Goal: Transaction & Acquisition: Purchase product/service

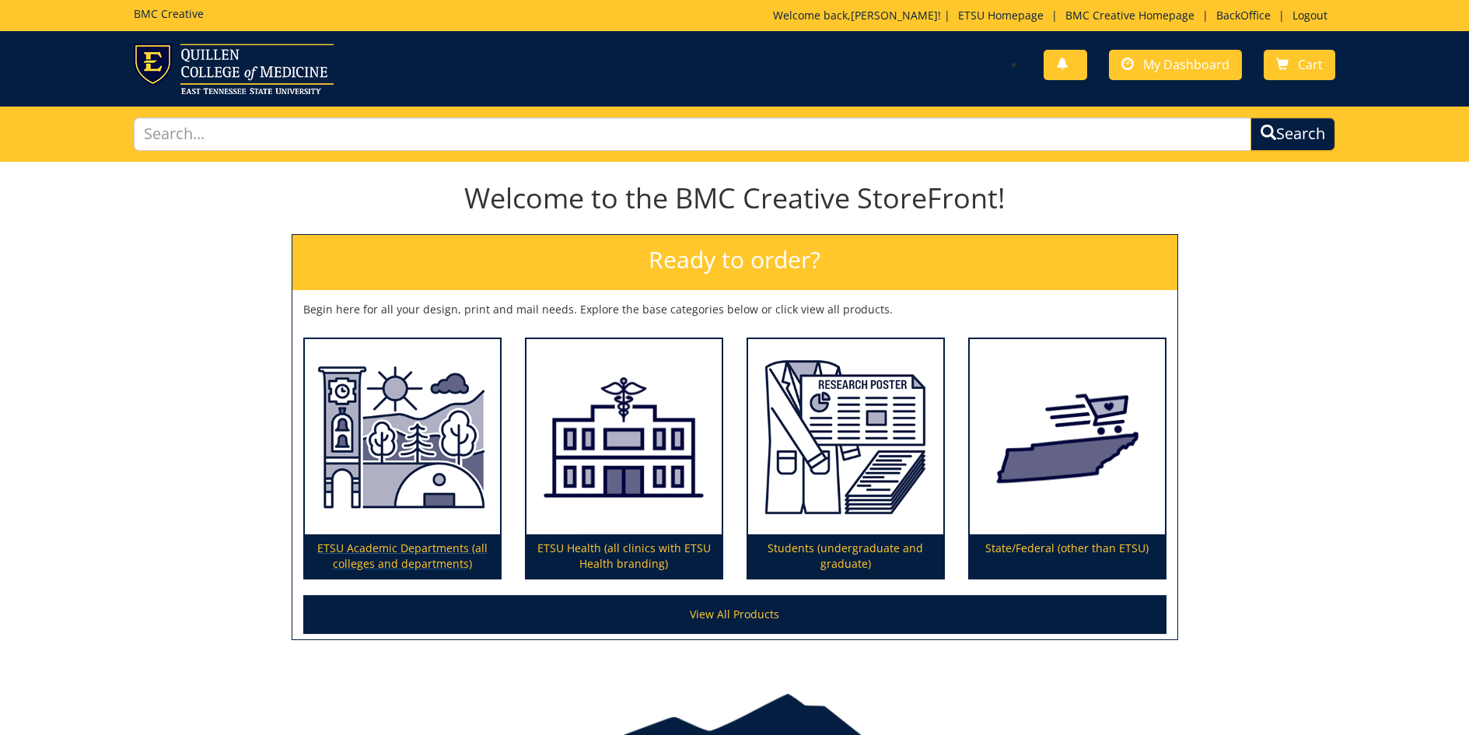
click at [359, 463] on img at bounding box center [402, 437] width 195 height 196
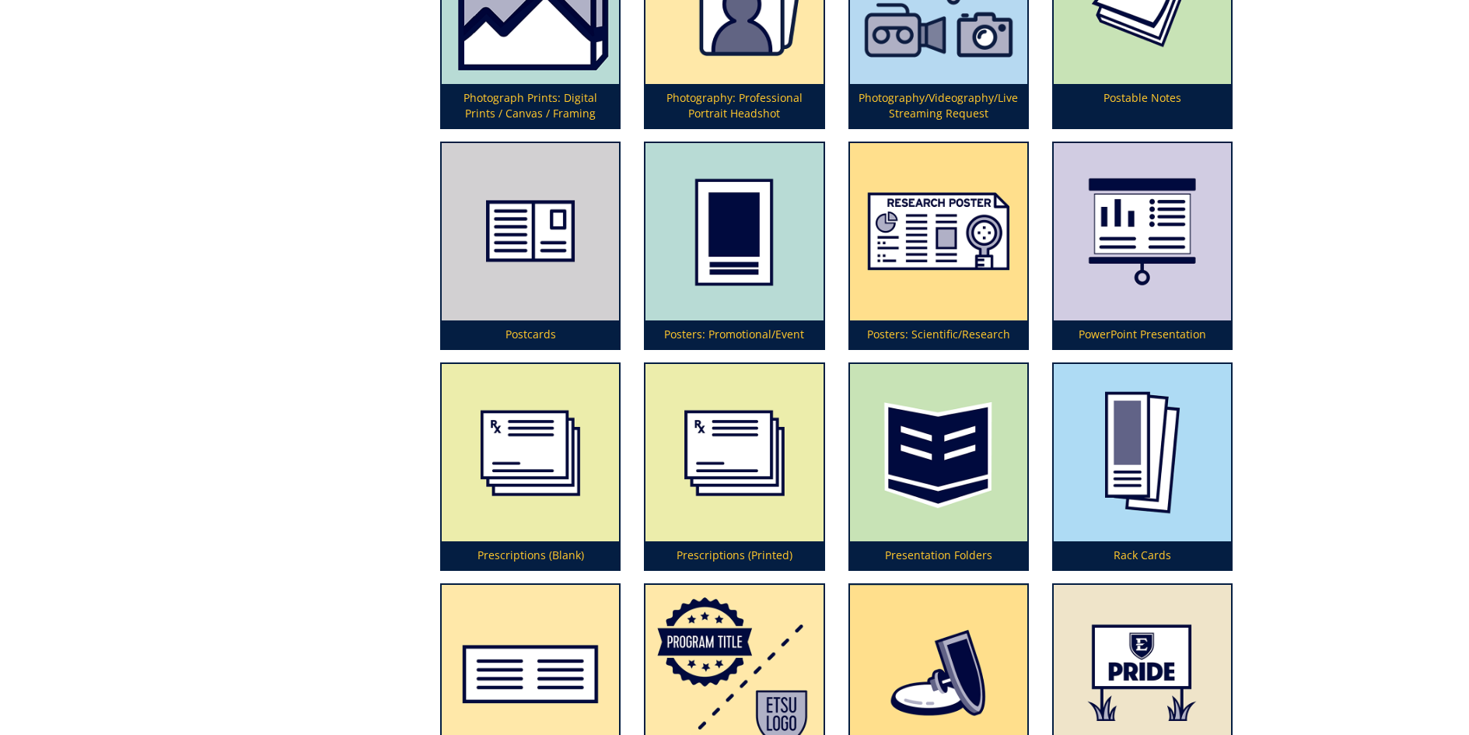
scroll to position [4066, 0]
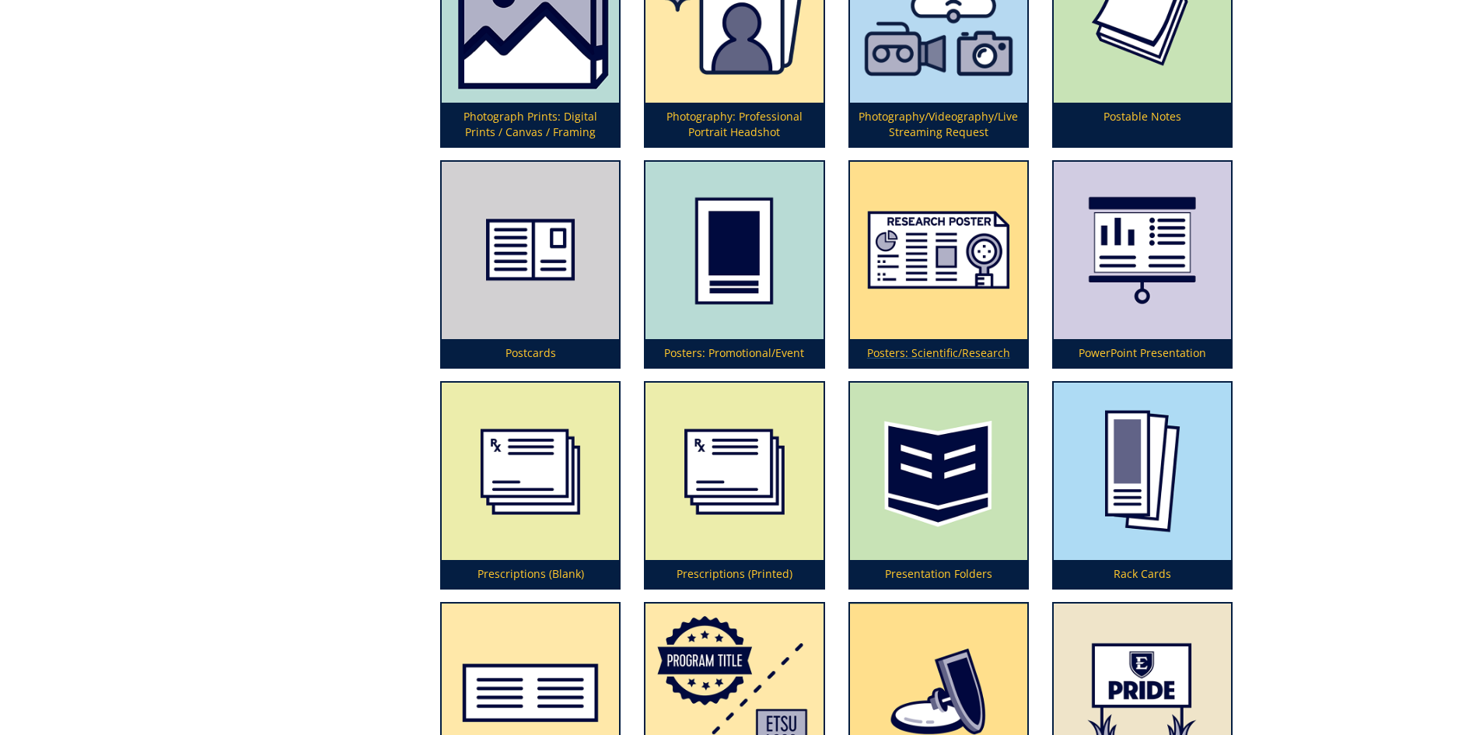
click at [921, 260] on img at bounding box center [938, 250] width 177 height 177
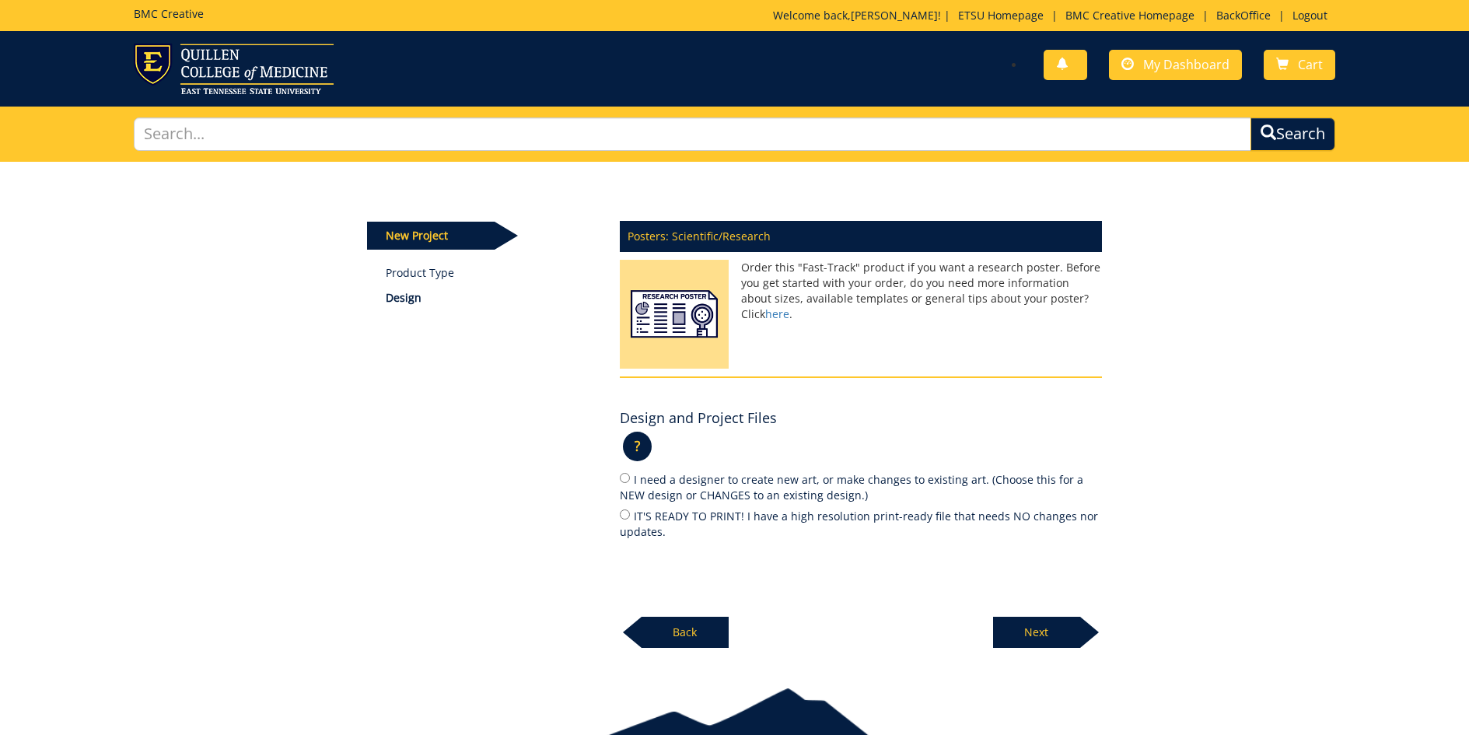
click at [622, 512] on input "IT'S READY TO PRINT! I have a high resolution print-ready file that needs NO ch…" at bounding box center [625, 514] width 10 height 10
radio input "true"
click at [1019, 620] on p "Next" at bounding box center [1036, 632] width 87 height 31
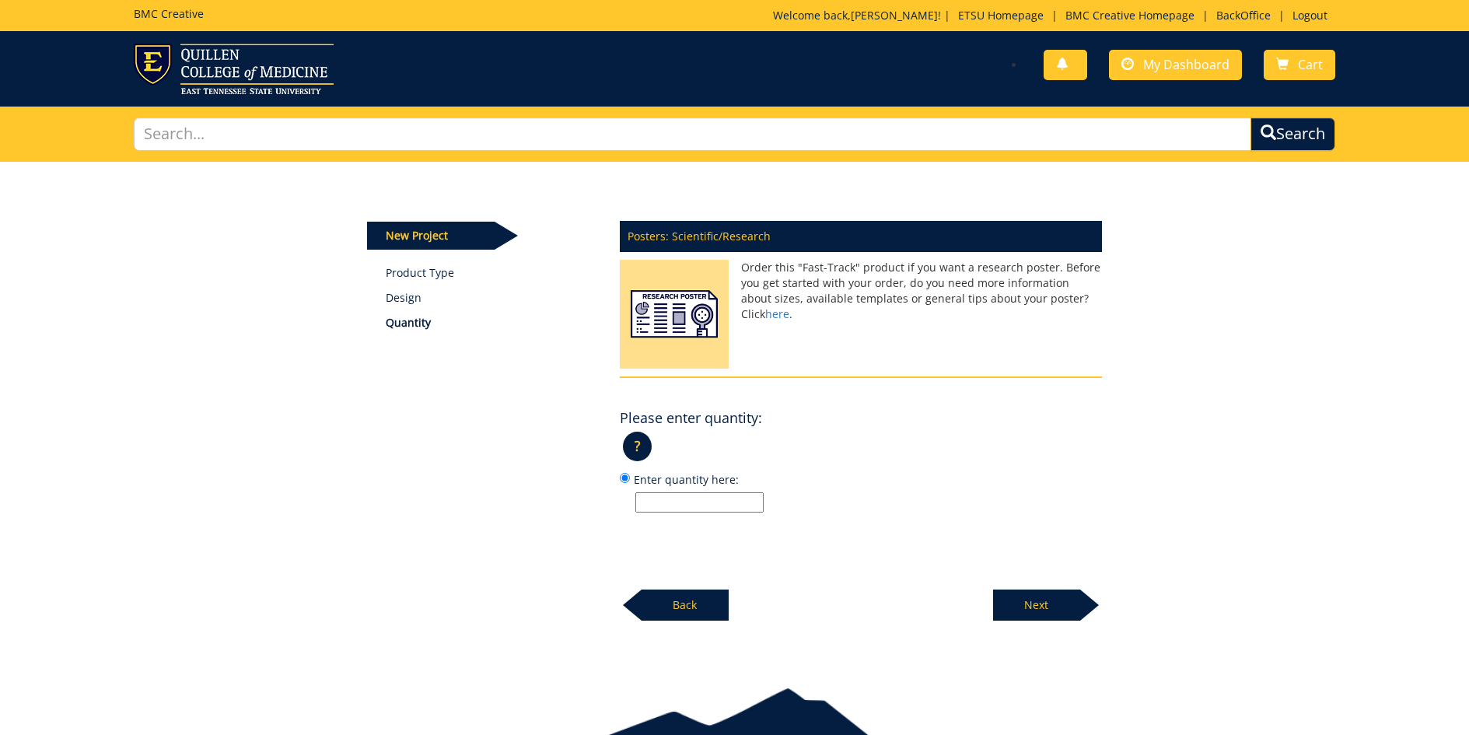
click at [677, 503] on input "Enter quantity here:" at bounding box center [699, 502] width 128 height 20
type input "1"
drag, startPoint x: 1050, startPoint y: 599, endPoint x: 1050, endPoint y: 591, distance: 8.6
click at [1051, 596] on p "Next" at bounding box center [1036, 604] width 87 height 31
click at [625, 477] on input "36 x 48 (Popular Choice)" at bounding box center [625, 478] width 10 height 10
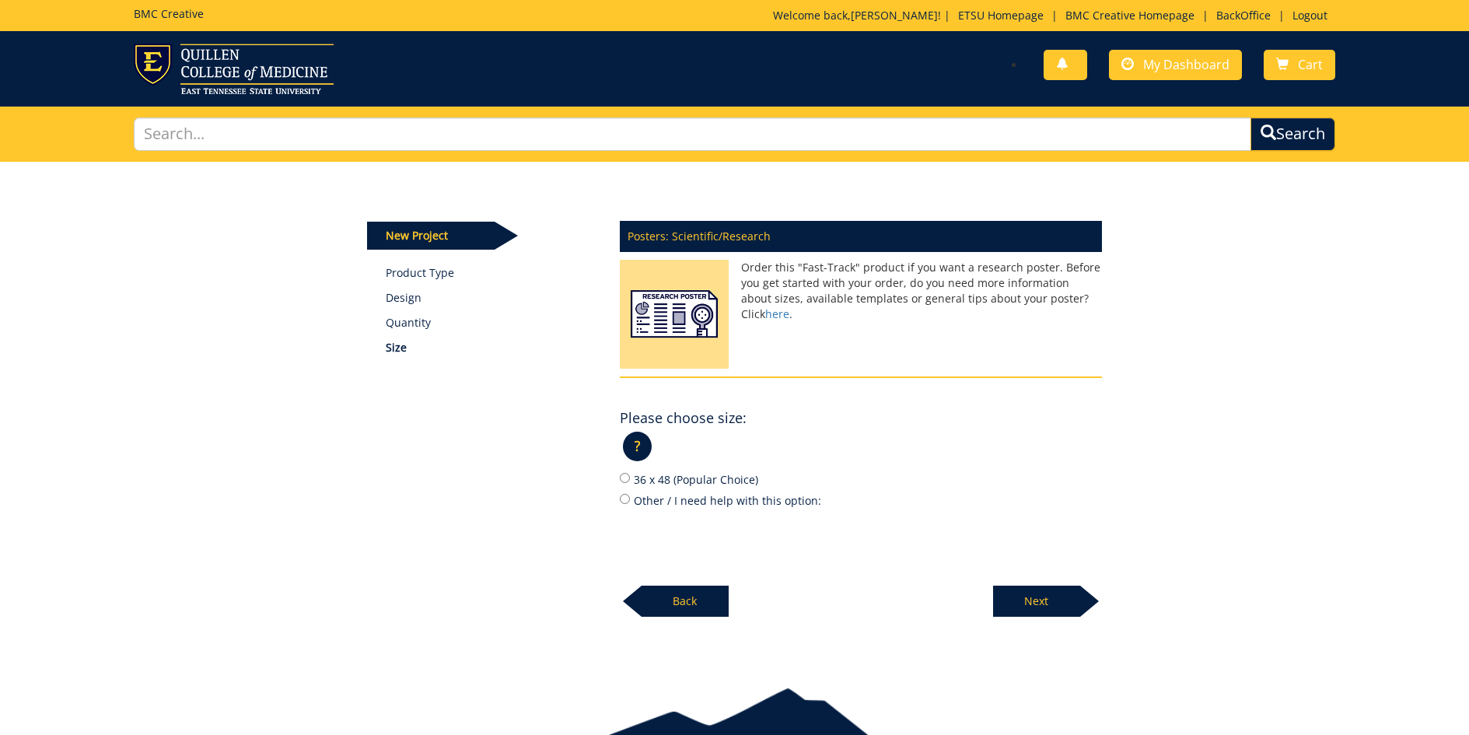
radio input "true"
drag, startPoint x: 680, startPoint y: 596, endPoint x: 689, endPoint y: 589, distance: 10.6
click at [680, 596] on p "Back" at bounding box center [684, 600] width 87 height 31
